Goal: Task Accomplishment & Management: Manage account settings

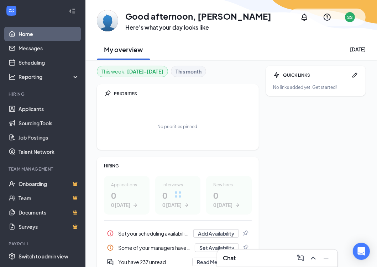
scroll to position [3, 0]
click at [29, 107] on link "Applicants" at bounding box center [49, 108] width 61 height 14
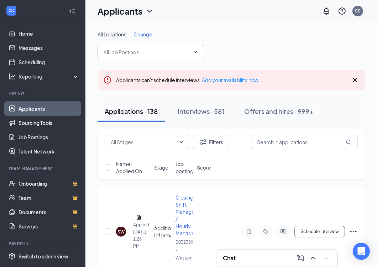
click at [158, 50] on input "text" at bounding box center [147, 52] width 86 height 8
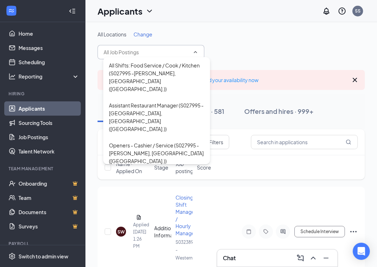
click at [143, 31] on span "Change" at bounding box center [143, 34] width 19 height 6
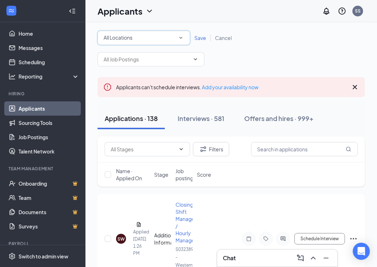
click at [172, 41] on div "All Locations" at bounding box center [144, 37] width 81 height 9
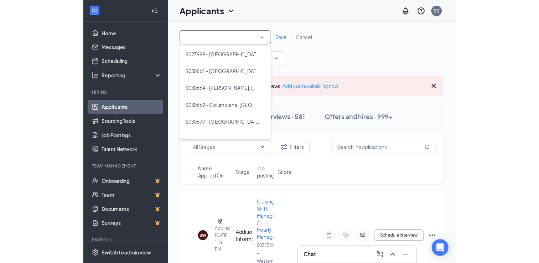
scroll to position [48, 0]
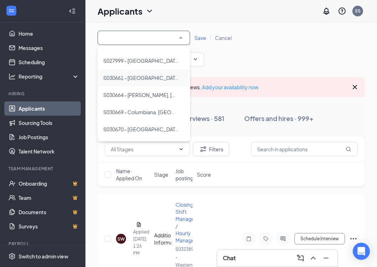
click at [160, 81] on div "S030661 - [GEOGRAPHIC_DATA], [GEOGRAPHIC_DATA]" at bounding box center [143, 77] width 81 height 9
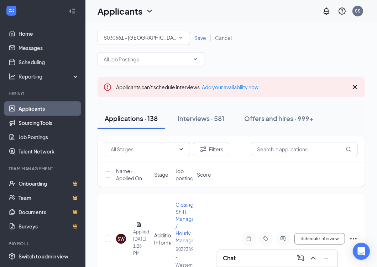
click at [199, 38] on span "Save" at bounding box center [201, 38] width 12 height 6
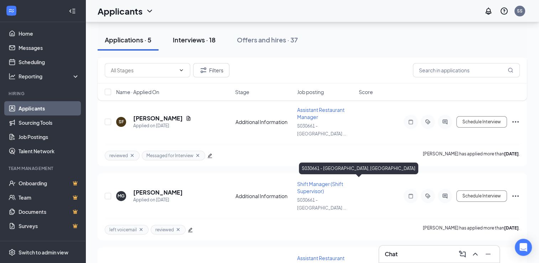
scroll to position [151, 0]
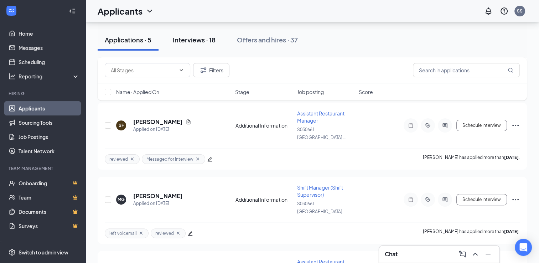
click at [211, 36] on div "Interviews · 18" at bounding box center [194, 39] width 43 height 9
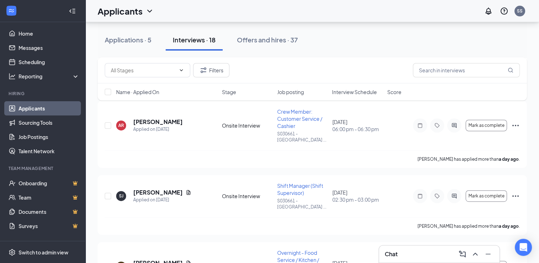
scroll to position [294, 0]
click at [382, 223] on p "[PERSON_NAME] has applied more than a day ago ." at bounding box center [469, 226] width 102 height 6
click at [285, 182] on span "Shift Manager (Shift Supervisor)" at bounding box center [300, 189] width 46 height 14
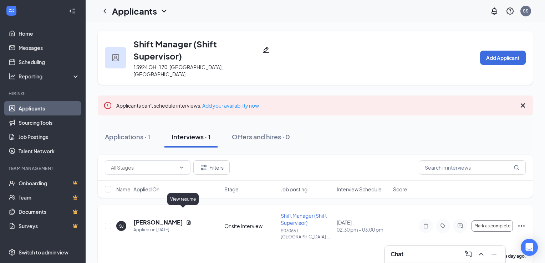
click at [186, 220] on icon "Document" at bounding box center [189, 223] width 6 height 6
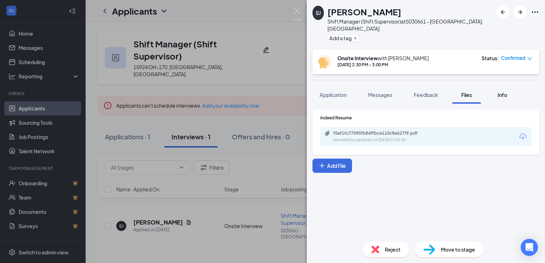
click at [382, 92] on span "Info" at bounding box center [502, 95] width 10 height 6
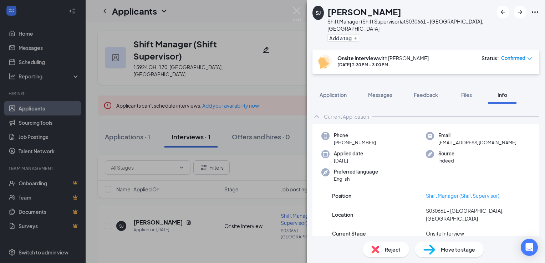
click at [382, 55] on div "Status :" at bounding box center [489, 58] width 17 height 7
click at [382, 55] on span "Confirmed" at bounding box center [513, 58] width 24 height 7
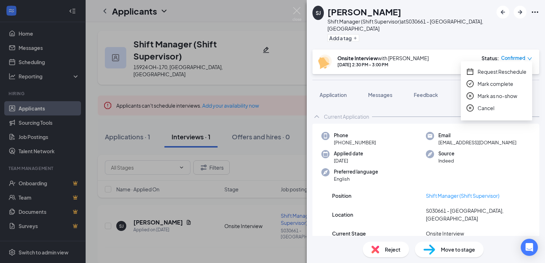
click at [382, 55] on span "Confirmed" at bounding box center [513, 58] width 24 height 7
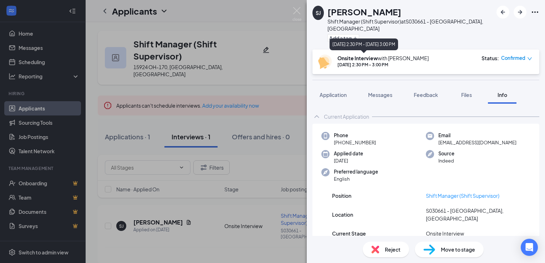
click at [382, 62] on div "[DATE] 2:30 PM - 3:00 PM" at bounding box center [382, 65] width 91 height 6
